Goal: Information Seeking & Learning: Learn about a topic

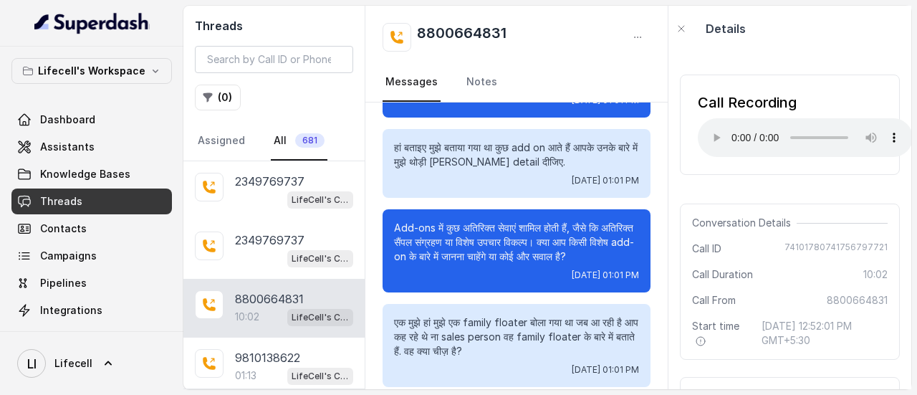
scroll to position [6907, 0]
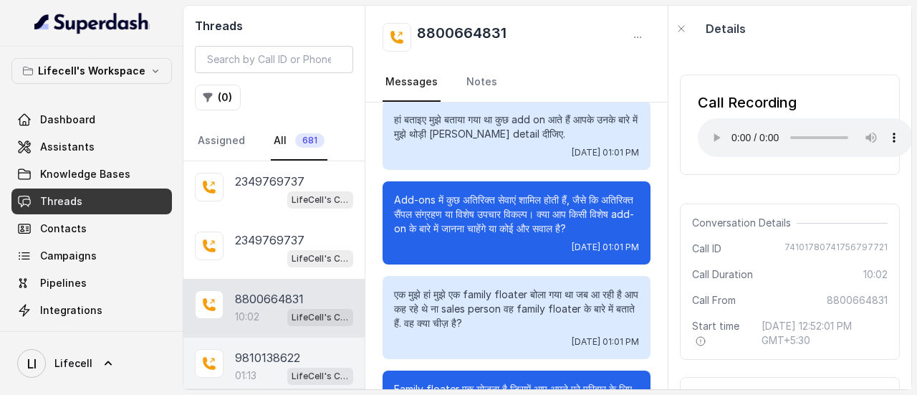
click at [251, 366] on div "01:13 LifeCell's Call Assistant" at bounding box center [294, 375] width 118 height 19
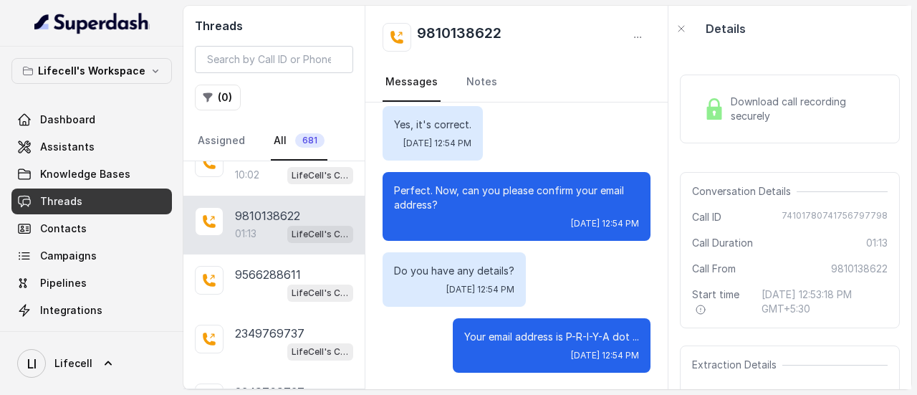
scroll to position [135, 0]
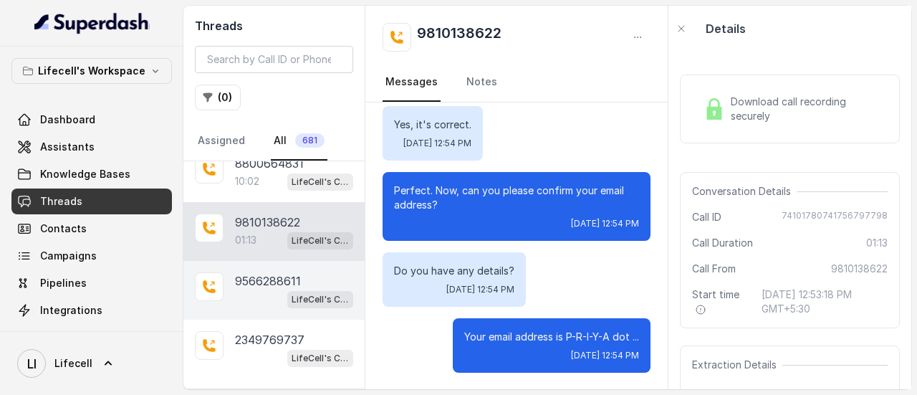
click at [308, 279] on div "9566288611" at bounding box center [294, 280] width 118 height 17
